Goal: Transaction & Acquisition: Download file/media

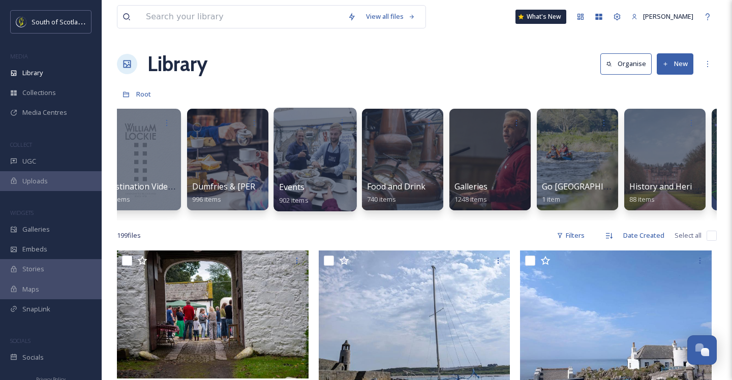
scroll to position [0, 725]
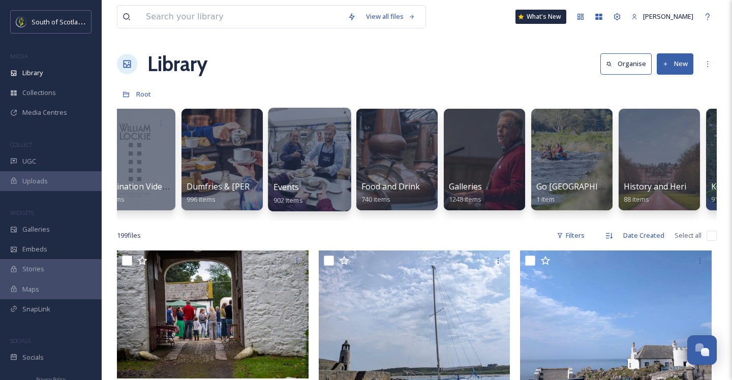
click at [329, 172] on div at bounding box center [309, 160] width 83 height 104
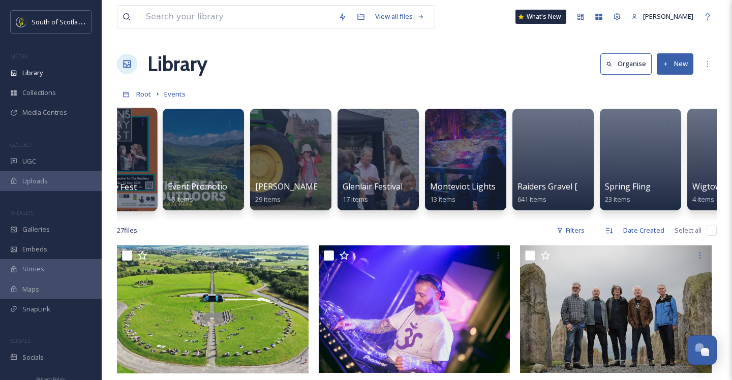
scroll to position [0, 449]
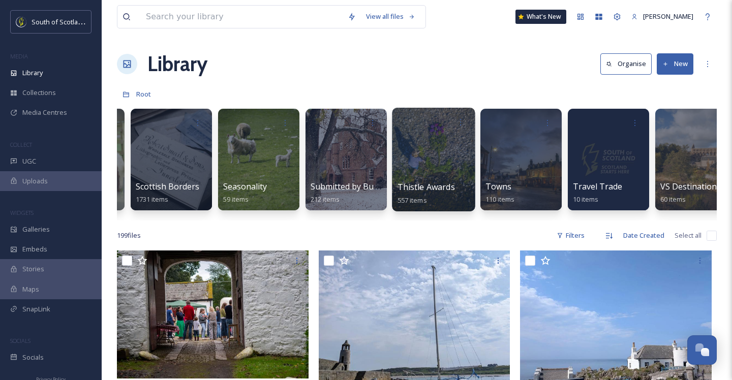
scroll to position [0, 3050]
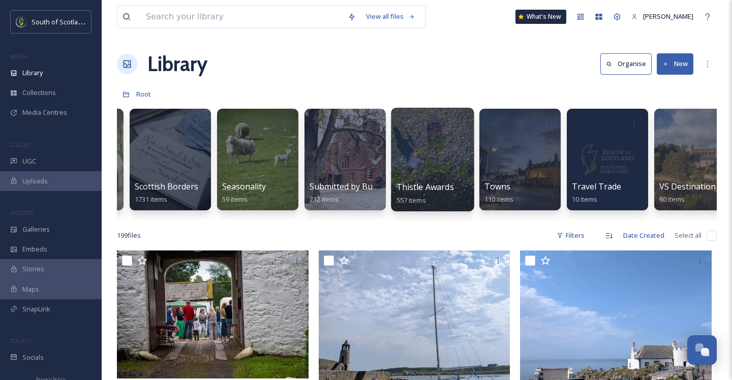
click at [418, 159] on div at bounding box center [432, 160] width 83 height 104
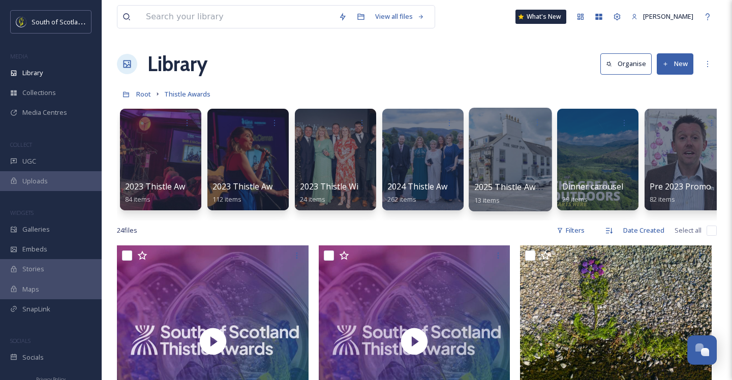
click at [537, 157] on div at bounding box center [510, 160] width 83 height 104
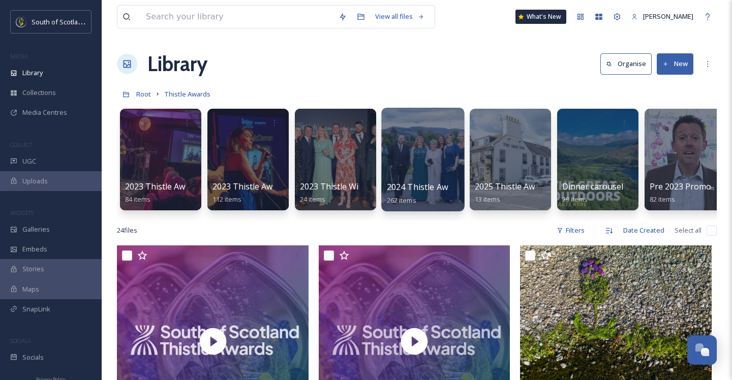
click at [424, 161] on div at bounding box center [422, 160] width 83 height 104
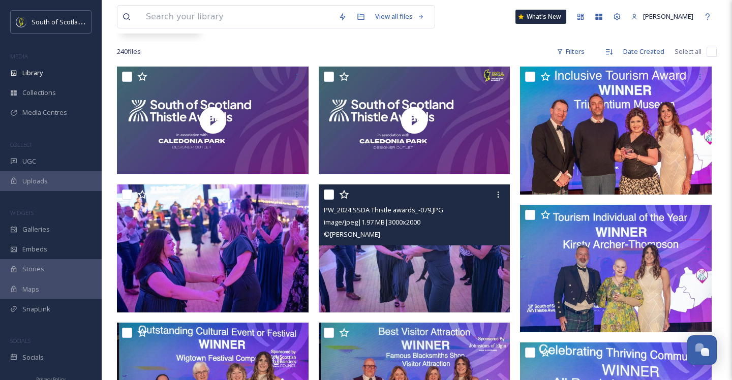
scroll to position [154, 0]
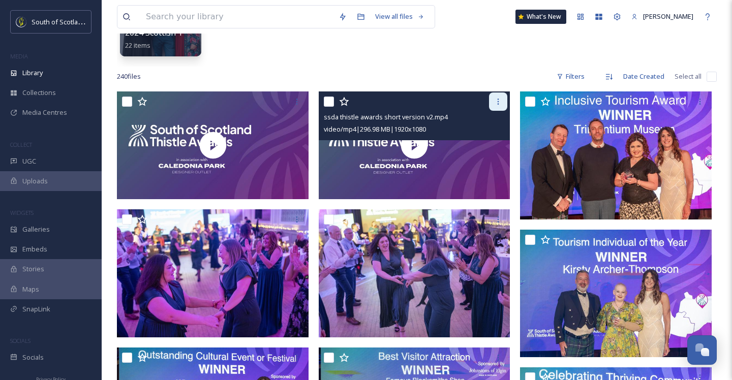
click at [501, 102] on icon at bounding box center [498, 102] width 8 height 8
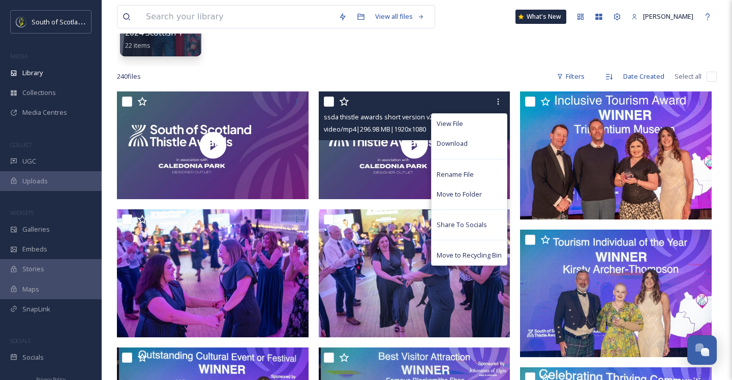
click at [479, 144] on div "Download" at bounding box center [469, 144] width 75 height 20
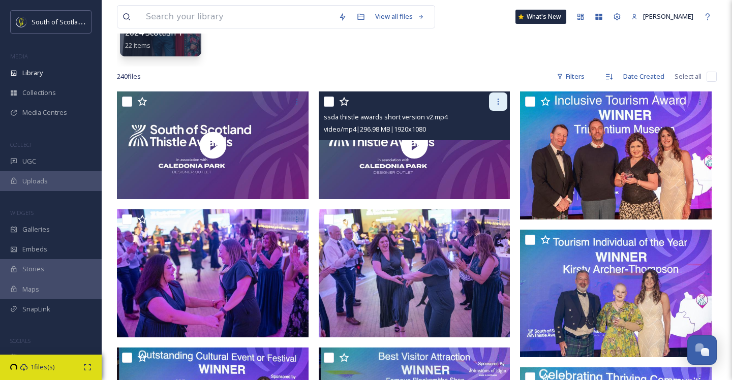
click at [495, 100] on icon at bounding box center [498, 102] width 8 height 8
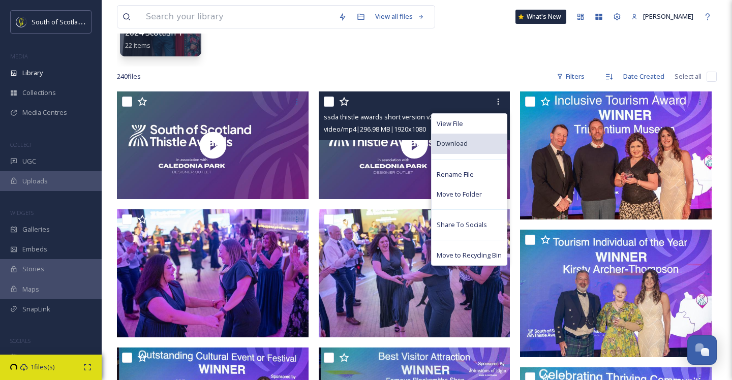
click at [473, 139] on div "Download" at bounding box center [469, 144] width 75 height 20
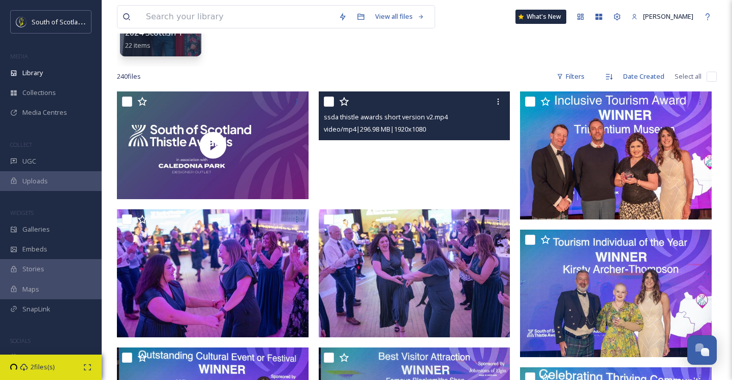
click at [415, 168] on video "ssda thistle awards short version v2.mp4" at bounding box center [415, 145] width 192 height 108
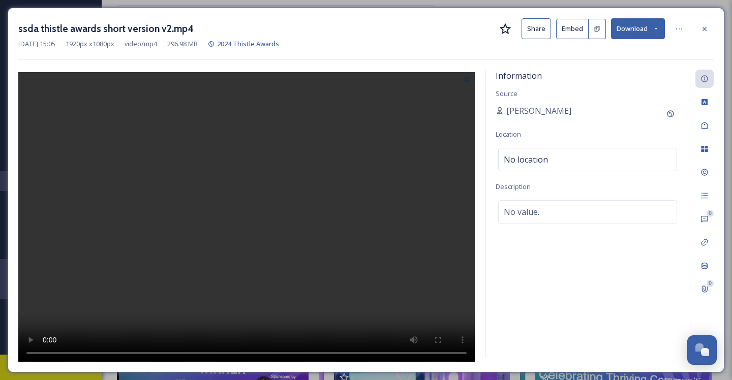
click at [660, 28] on button "Download" at bounding box center [638, 28] width 54 height 21
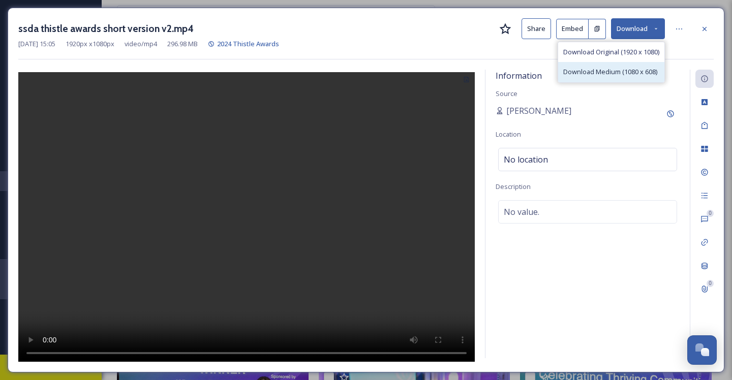
click at [596, 72] on span "Download Medium (1080 x 608)" at bounding box center [610, 72] width 94 height 10
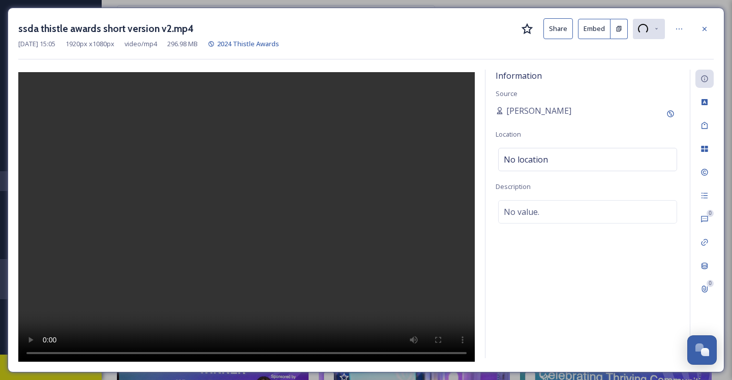
click at [267, 195] on video at bounding box center [246, 218] width 456 height 292
